Goal: Transaction & Acquisition: Purchase product/service

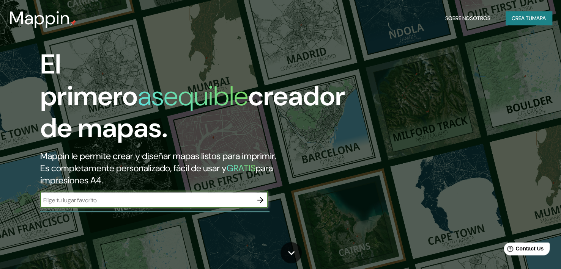
click at [105, 196] on input "text" at bounding box center [146, 200] width 212 height 9
type input "ica luren"
click at [257, 196] on icon "button" at bounding box center [260, 200] width 9 height 9
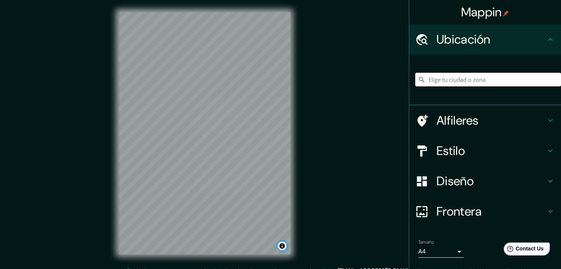
click at [282, 247] on button "Toggle attribution" at bounding box center [281, 246] width 9 height 9
click at [284, 249] on button "Toggle attribution" at bounding box center [281, 246] width 9 height 9
click at [255, 245] on link "Mejora este mapa" at bounding box center [256, 246] width 38 height 5
click at [183, 117] on div at bounding box center [186, 115] width 6 height 6
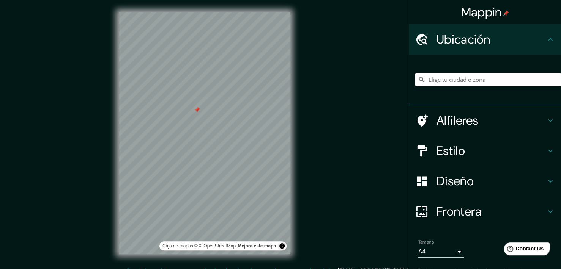
click at [195, 12] on div at bounding box center [204, 12] width 171 height 0
click at [197, 112] on div at bounding box center [198, 110] width 6 height 6
click at [197, 112] on div at bounding box center [196, 110] width 6 height 6
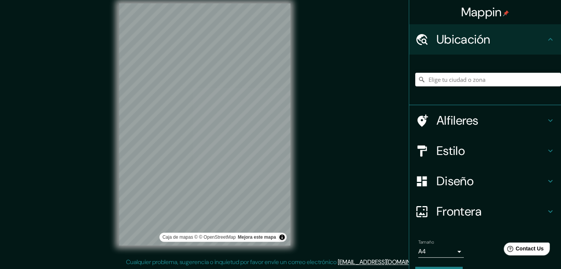
scroll to position [9, 0]
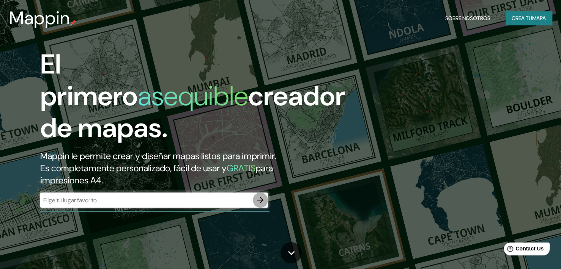
click at [259, 196] on icon "button" at bounding box center [260, 200] width 9 height 9
click at [117, 196] on input "text" at bounding box center [146, 200] width 212 height 9
click at [113, 196] on input "text" at bounding box center [146, 200] width 212 height 9
